Goal: Task Accomplishment & Management: Complete application form

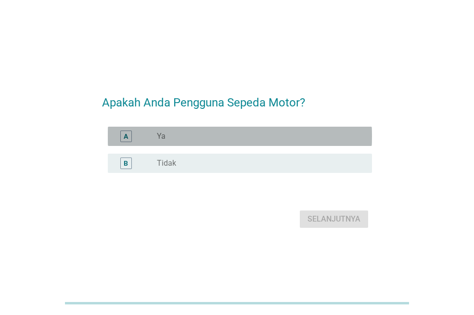
click at [250, 145] on div "A radio_button_unchecked Ya" at bounding box center [240, 136] width 264 height 19
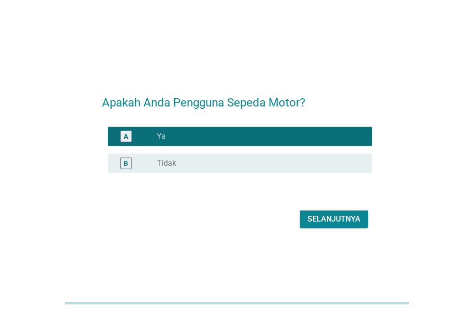
click at [324, 216] on div "Selanjutnya" at bounding box center [334, 219] width 53 height 12
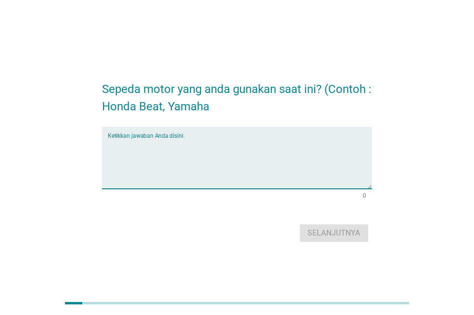
click at [312, 162] on textarea "Ketikkan jawaban Anda disini." at bounding box center [240, 163] width 264 height 51
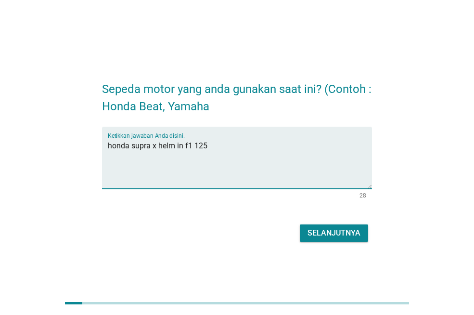
type textarea "honda supra x helm in f1 125"
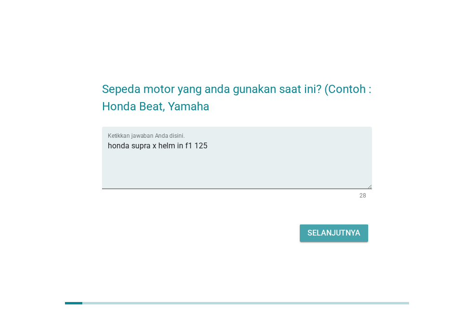
click at [332, 233] on div "Selanjutnya" at bounding box center [334, 233] width 53 height 12
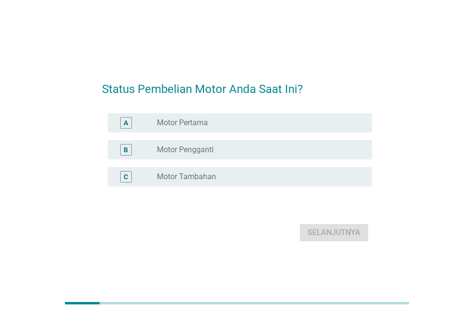
click at [317, 151] on div "radio_button_unchecked Motor Pengganti" at bounding box center [257, 150] width 200 height 10
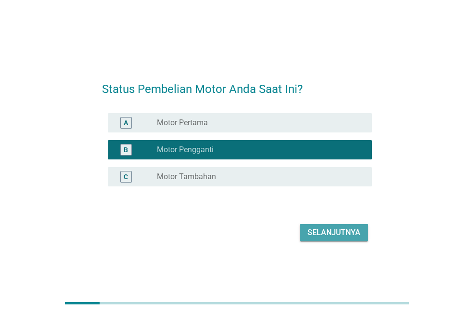
click at [326, 231] on div "Selanjutnya" at bounding box center [334, 233] width 53 height 12
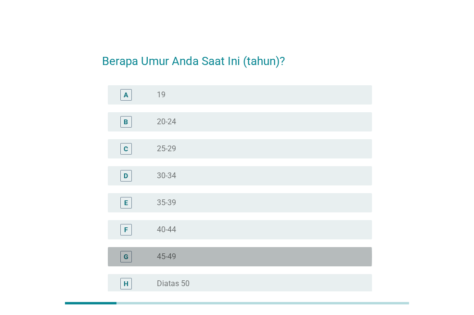
click at [317, 252] on div "radio_button_unchecked 45-49" at bounding box center [257, 257] width 200 height 10
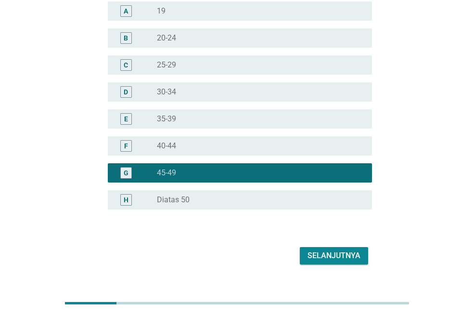
scroll to position [85, 0]
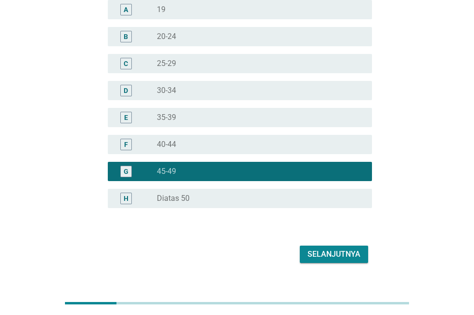
click at [334, 249] on div "Selanjutnya" at bounding box center [334, 254] width 53 height 12
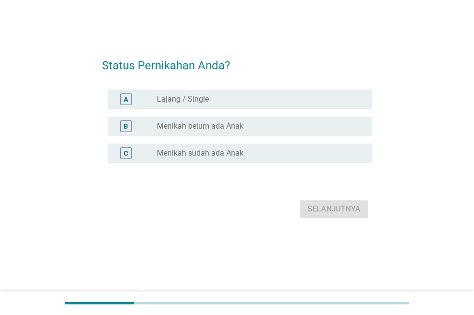
scroll to position [0, 0]
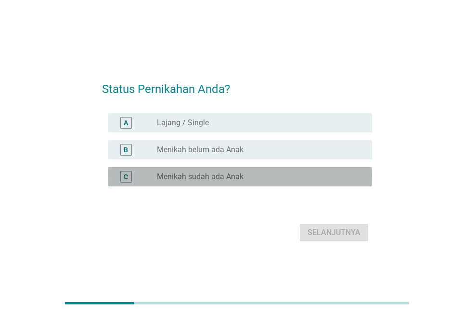
click at [313, 178] on div "radio_button_unchecked Menikah sudah ada Anak" at bounding box center [257, 177] width 200 height 10
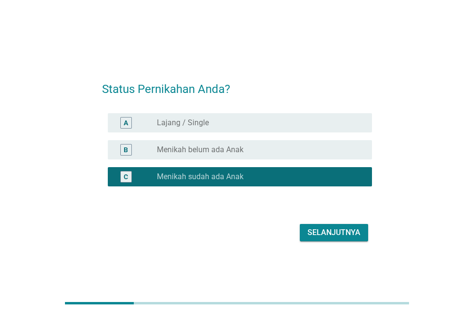
click at [332, 231] on div "Selanjutnya" at bounding box center [334, 233] width 53 height 12
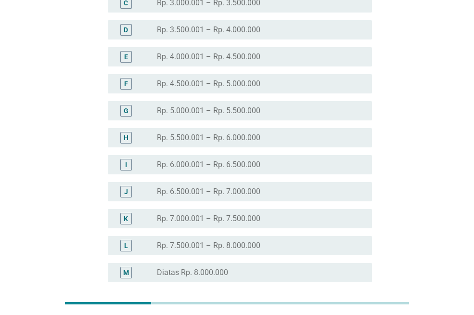
scroll to position [195, 0]
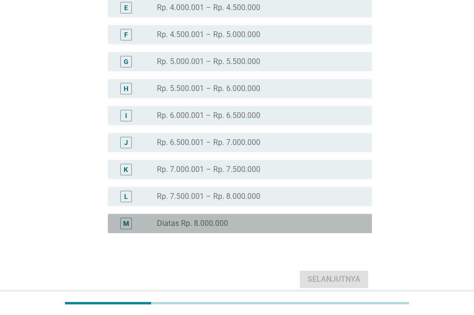
click at [328, 216] on div "M radio_button_unchecked Diatas Rp. 8.000.000" at bounding box center [240, 223] width 264 height 19
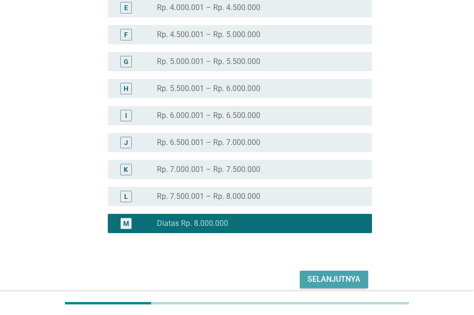
click at [336, 282] on div "Selanjutnya" at bounding box center [334, 279] width 53 height 12
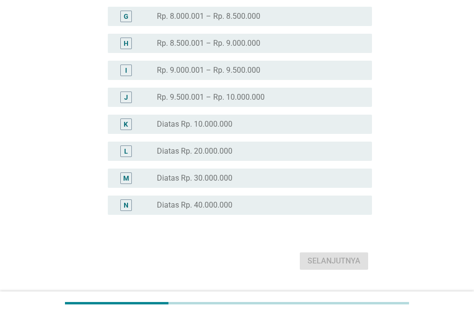
scroll to position [241, 0]
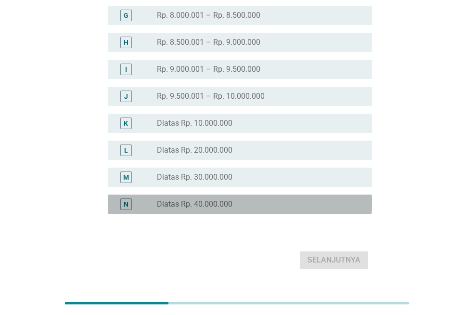
click at [338, 198] on div "radio_button_unchecked Diatas Rp. 40.000.000" at bounding box center [260, 204] width 207 height 12
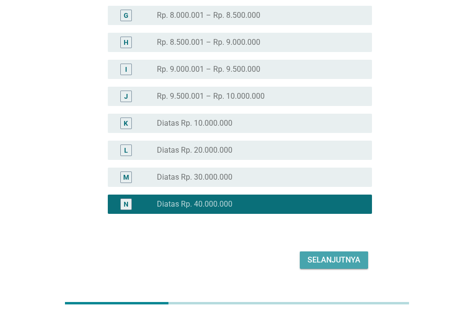
click at [332, 259] on div "Selanjutnya" at bounding box center [334, 260] width 53 height 12
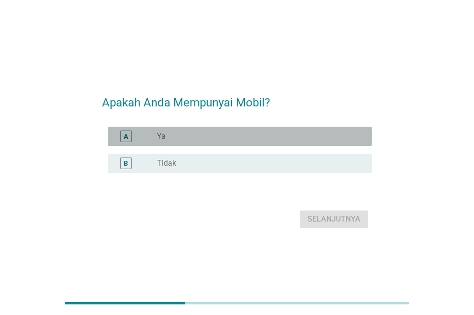
click at [323, 138] on div "radio_button_unchecked Ya" at bounding box center [257, 136] width 200 height 10
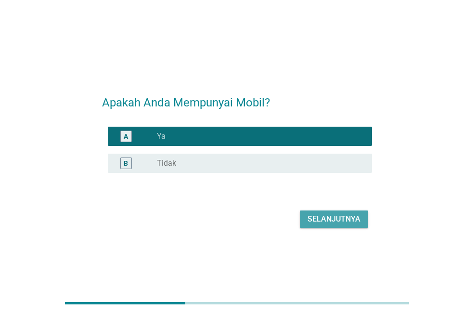
click at [324, 221] on div "Selanjutnya" at bounding box center [334, 219] width 53 height 12
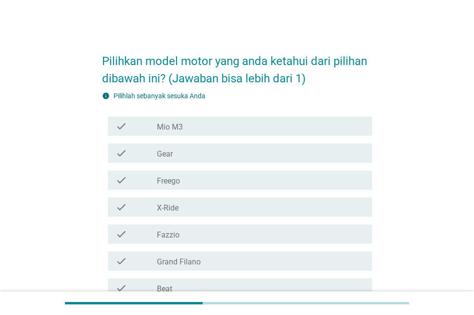
scroll to position [2, 0]
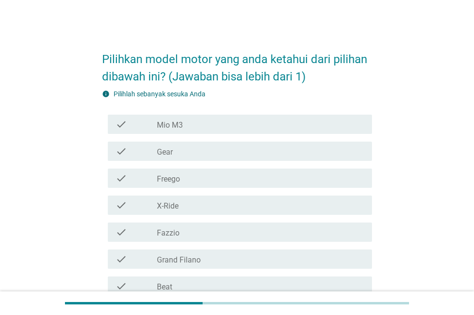
click at [287, 125] on div "check_box_outline_blank Mio M3" at bounding box center [260, 124] width 207 height 12
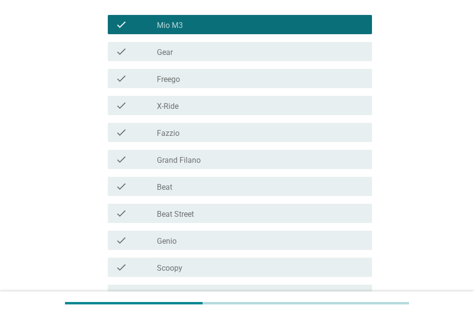
scroll to position [103, 0]
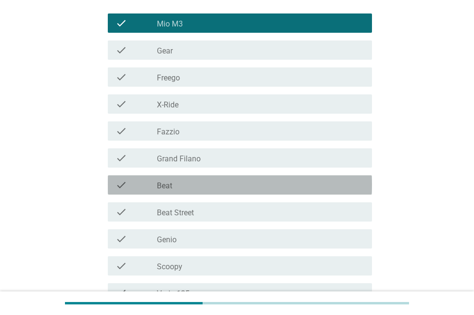
click at [310, 180] on div "check_box_outline_blank Beat" at bounding box center [260, 185] width 207 height 12
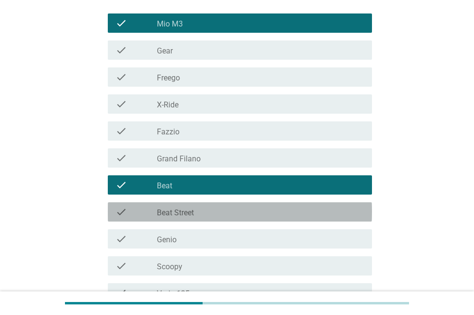
click at [312, 216] on div "check_box_outline_blank Beat Street" at bounding box center [260, 212] width 207 height 12
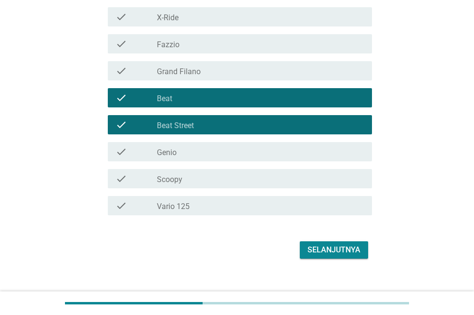
scroll to position [191, 0]
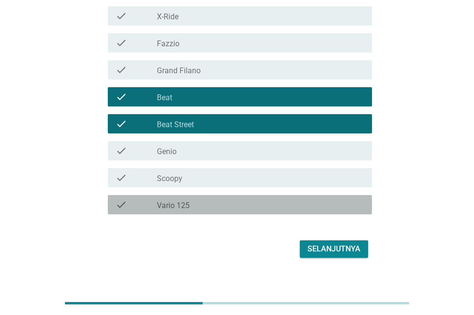
click at [320, 205] on div "check_box_outline_blank Vario 125" at bounding box center [260, 205] width 207 height 12
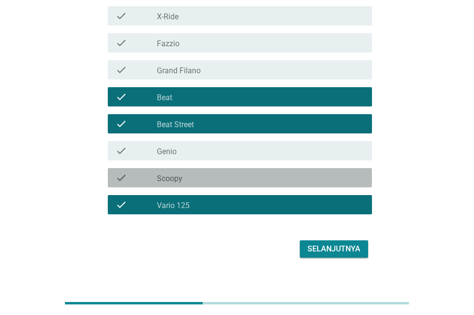
click at [315, 179] on div "check_box_outline_blank Scoopy" at bounding box center [260, 178] width 207 height 12
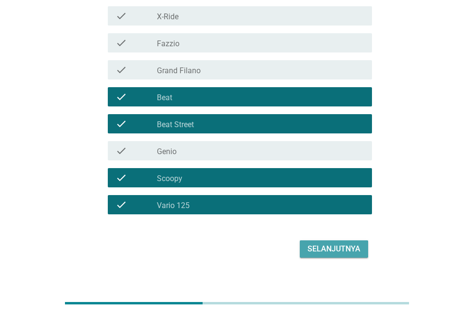
click at [324, 246] on div "Selanjutnya" at bounding box center [334, 249] width 53 height 12
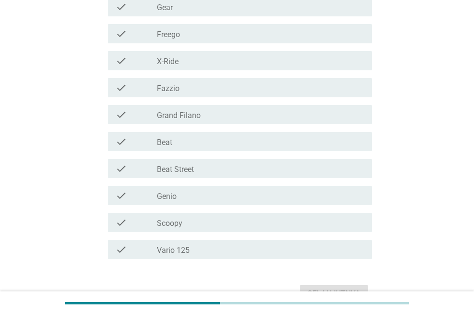
scroll to position [217, 0]
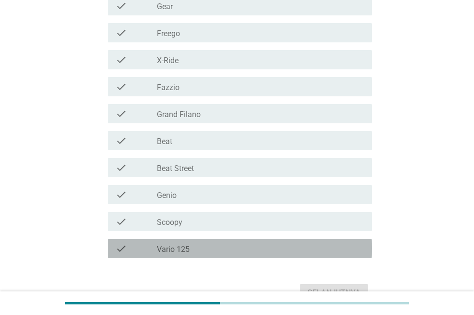
click at [344, 249] on div "check_box_outline_blank Vario 125" at bounding box center [260, 249] width 207 height 12
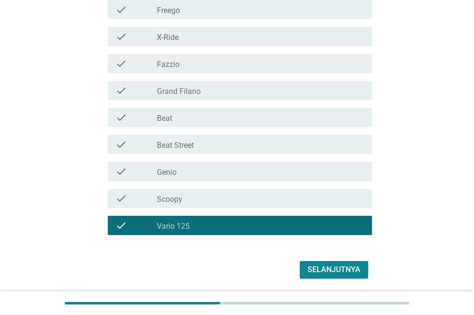
scroll to position [272, 0]
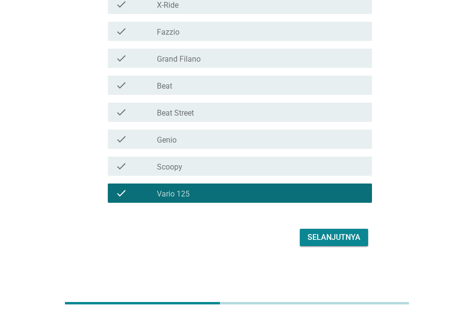
click at [467, 194] on div "Pilihlah sepeda motor yang cocok dengan pernyataan dibawah ini (Jawaban bisa le…" at bounding box center [237, 9] width 474 height 563
click at [343, 242] on div "Selanjutnya" at bounding box center [334, 237] width 53 height 12
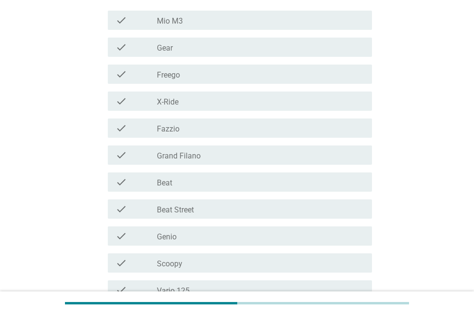
scroll to position [194, 0]
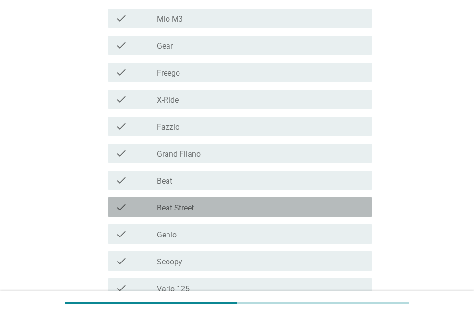
click at [275, 204] on div "check_box_outline_blank Beat Street" at bounding box center [260, 207] width 207 height 12
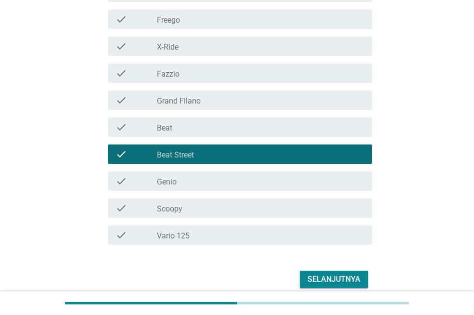
scroll to position [289, 0]
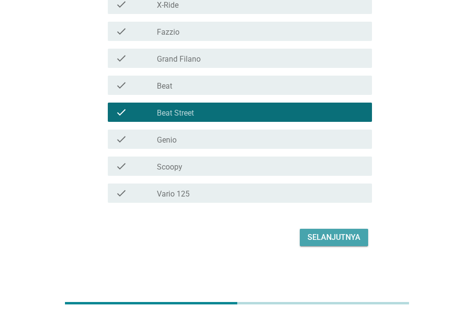
click at [337, 239] on div "Selanjutnya" at bounding box center [334, 237] width 53 height 12
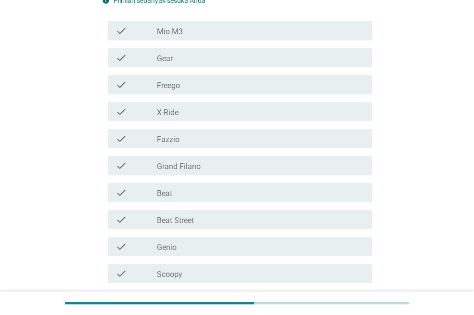
scroll to position [185, 0]
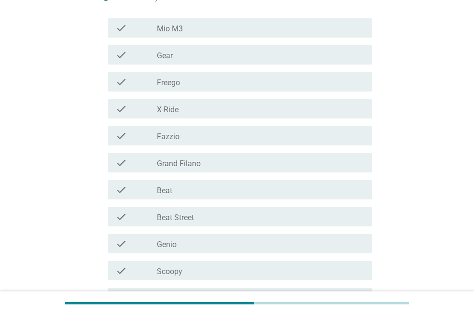
click at [314, 182] on div "check check_box_outline_blank Beat" at bounding box center [240, 189] width 264 height 19
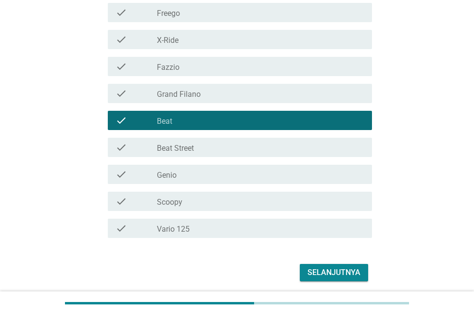
scroll to position [289, 0]
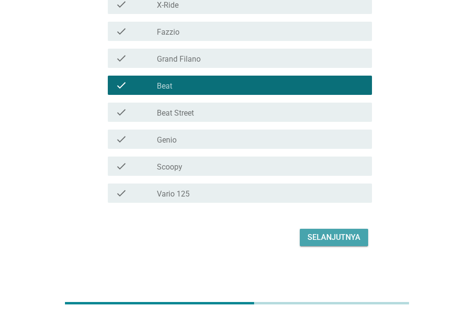
click at [336, 233] on div "Selanjutnya" at bounding box center [334, 237] width 53 height 12
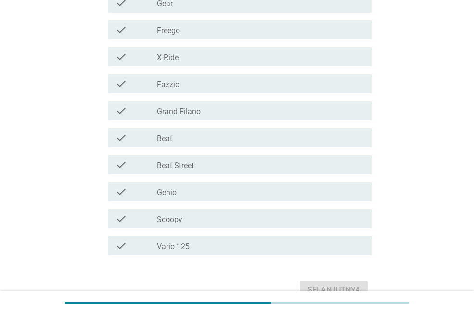
scroll to position [220, 0]
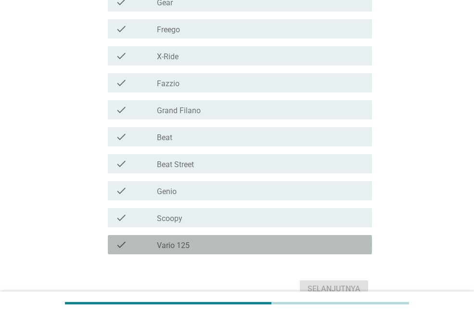
click at [280, 241] on div "check_box_outline_blank Vario 125" at bounding box center [260, 245] width 207 height 12
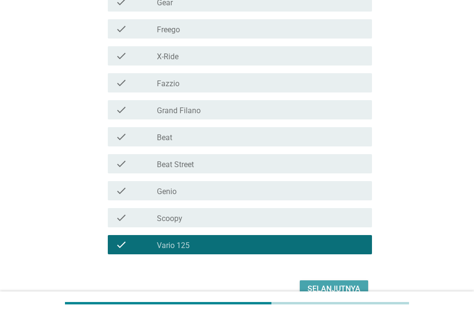
click at [320, 288] on div "Selanjutnya" at bounding box center [334, 289] width 53 height 12
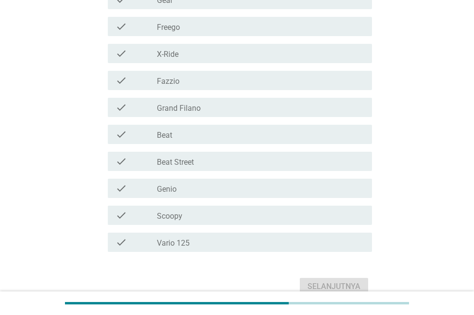
scroll to position [229, 0]
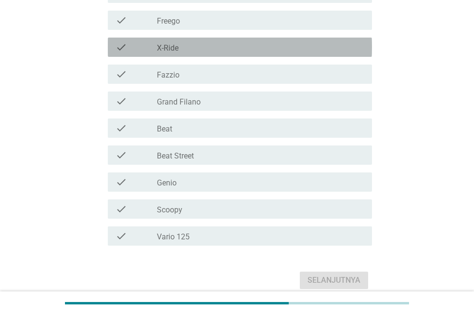
click at [322, 49] on div "check_box_outline_blank X-Ride" at bounding box center [260, 47] width 207 height 12
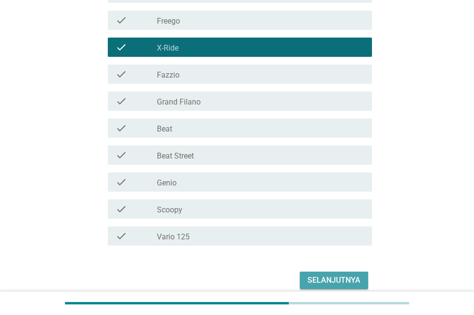
click at [322, 281] on div "Selanjutnya" at bounding box center [334, 280] width 53 height 12
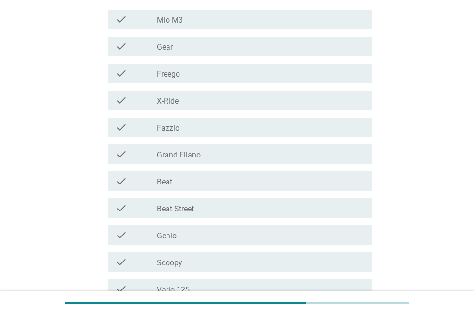
scroll to position [196, 0]
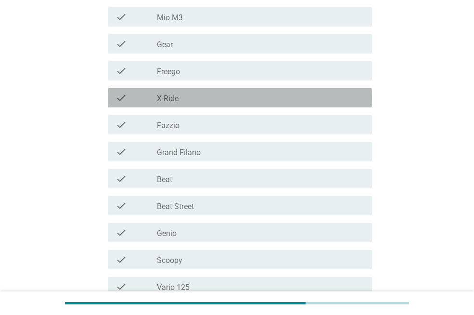
click at [268, 99] on div "check_box_outline_blank X-Ride" at bounding box center [260, 98] width 207 height 12
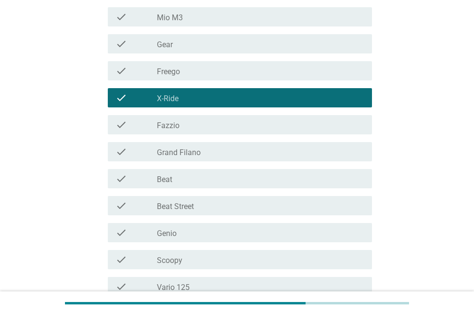
scroll to position [289, 0]
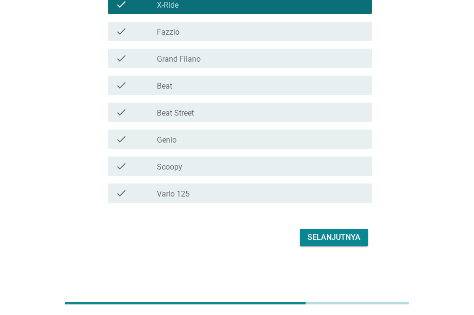
drag, startPoint x: 476, startPoint y: 128, endPoint x: 342, endPoint y: 242, distance: 175.5
click at [363, 238] on div "Pilihlah sepeda motor yang cocok dengan pernyataan dibawah ini (Jawaban bisa le…" at bounding box center [237, 1] width 451 height 534
click at [333, 239] on div "Selanjutnya" at bounding box center [334, 237] width 53 height 12
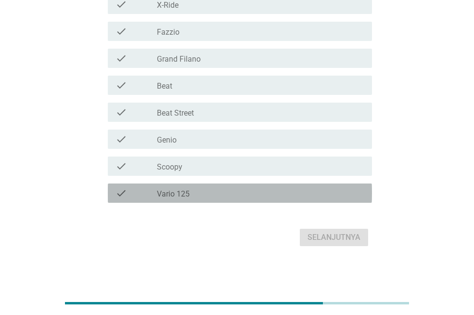
click at [302, 193] on div "check_box_outline_blank Vario 125" at bounding box center [260, 193] width 207 height 12
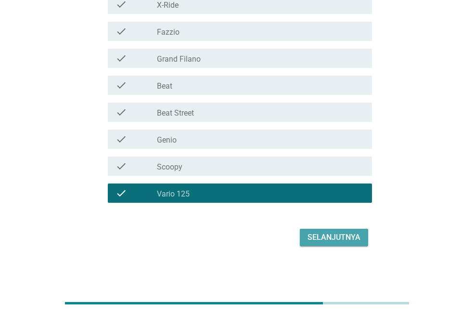
click at [328, 243] on button "Selanjutnya" at bounding box center [334, 237] width 68 height 17
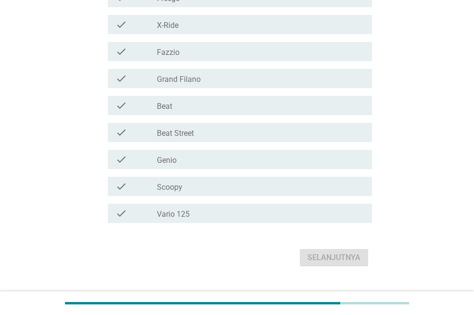
scroll to position [287, 0]
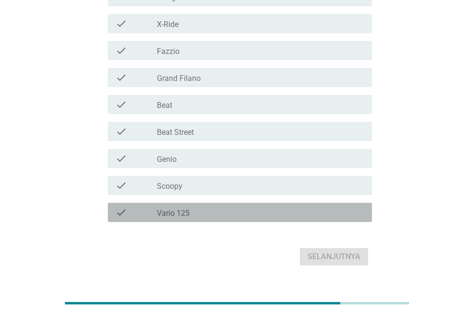
click at [314, 209] on div "check_box_outline_blank Vario 125" at bounding box center [260, 212] width 207 height 12
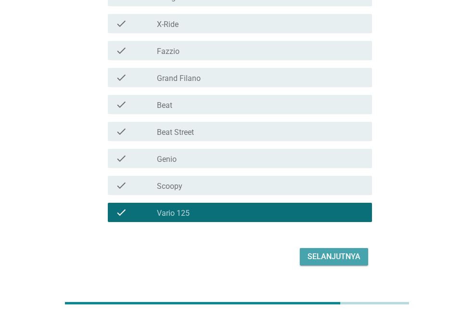
click at [342, 259] on div "Selanjutnya" at bounding box center [334, 257] width 53 height 12
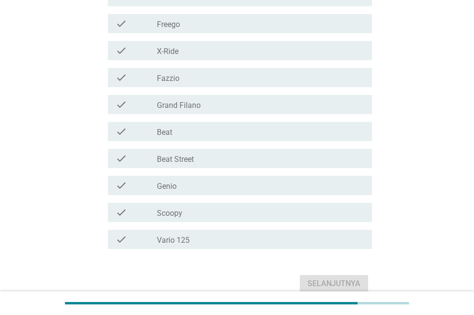
scroll to position [264, 0]
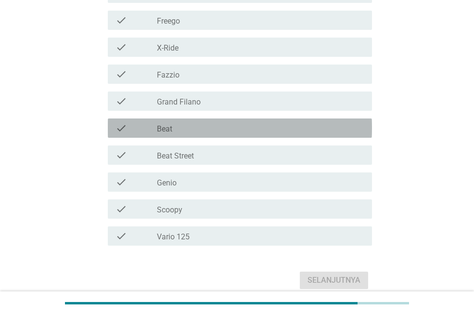
click at [306, 130] on div "check_box_outline_blank Beat" at bounding box center [260, 128] width 207 height 12
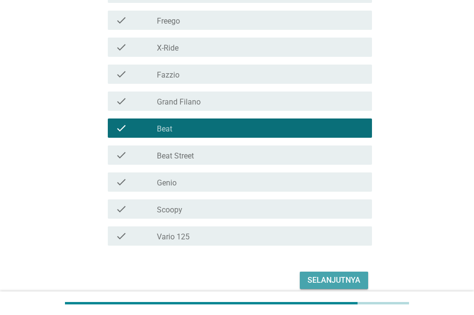
click at [336, 280] on div "Selanjutnya" at bounding box center [334, 280] width 53 height 12
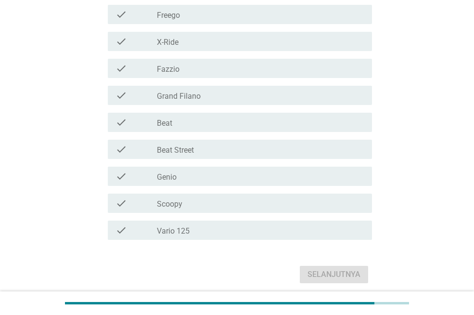
scroll to position [238, 0]
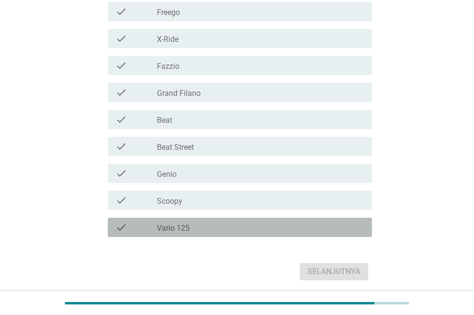
click at [282, 231] on div "check_box_outline_blank Vario 125" at bounding box center [260, 227] width 207 height 12
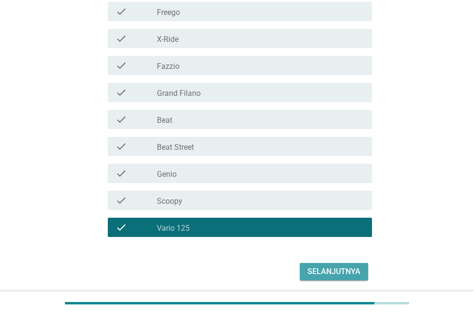
click at [320, 272] on div "Selanjutnya" at bounding box center [334, 272] width 53 height 12
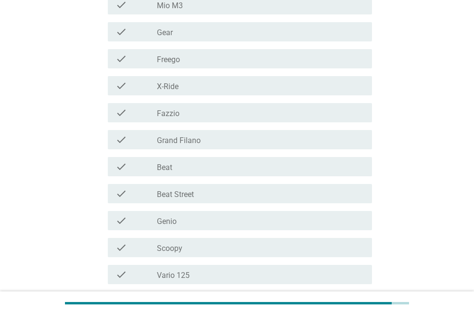
scroll to position [175, 0]
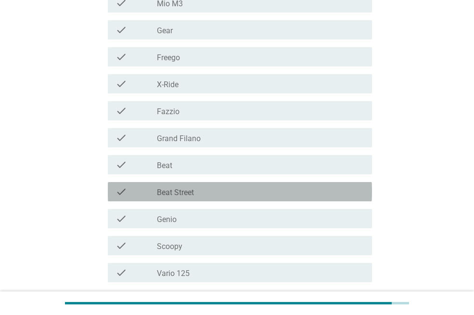
click at [343, 193] on div "check_box_outline_blank Beat Street" at bounding box center [260, 192] width 207 height 12
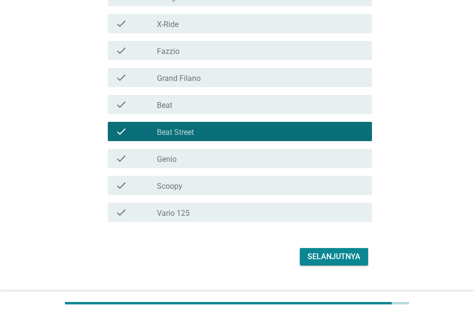
scroll to position [255, 0]
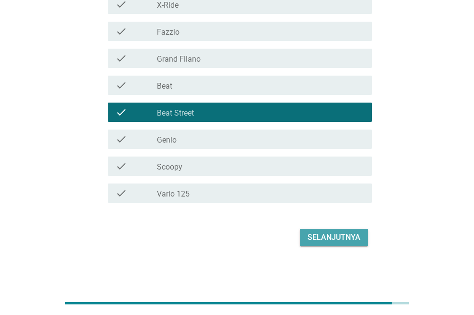
click at [339, 231] on div "Selanjutnya" at bounding box center [334, 237] width 53 height 12
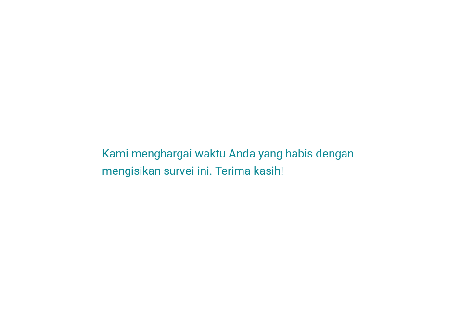
scroll to position [0, 0]
